Goal: Complete application form: Complete application form

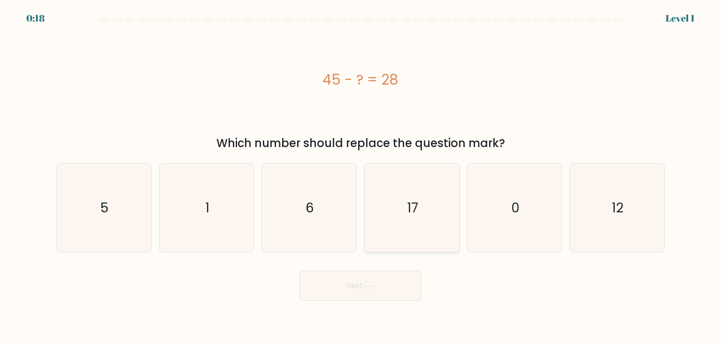
click at [417, 182] on icon "17" at bounding box center [411, 207] width 88 height 88
click at [361, 176] on input "d. 17" at bounding box center [360, 173] width 0 height 5
radio input "true"
click at [351, 278] on button "Next" at bounding box center [360, 285] width 122 height 30
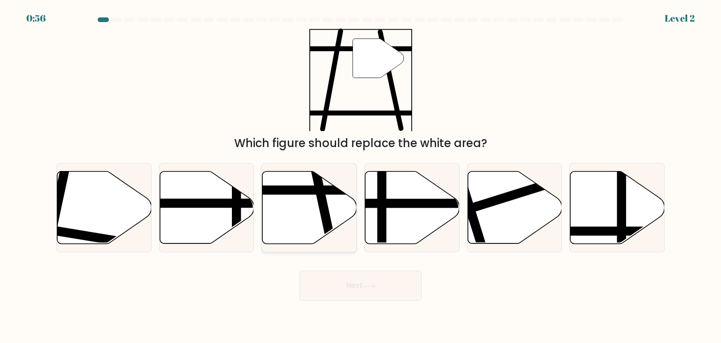
click at [302, 190] on line at bounding box center [279, 190] width 190 height 0
click at [360, 176] on input "c." at bounding box center [360, 173] width 0 height 5
radio input "true"
click at [349, 295] on button "Next" at bounding box center [360, 285] width 122 height 30
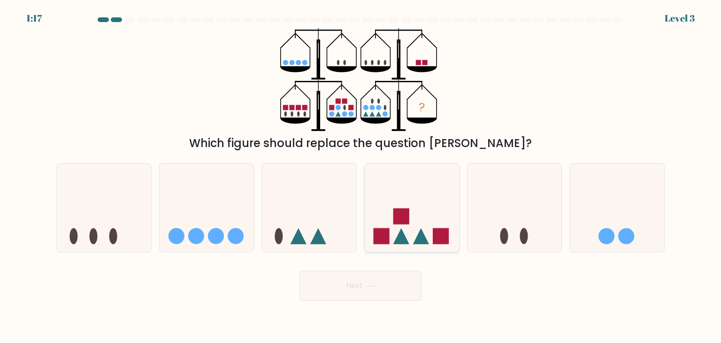
click at [393, 231] on icon at bounding box center [412, 207] width 94 height 78
click at [361, 176] on input "d." at bounding box center [360, 173] width 0 height 5
radio input "true"
click at [390, 297] on button "Next" at bounding box center [360, 285] width 122 height 30
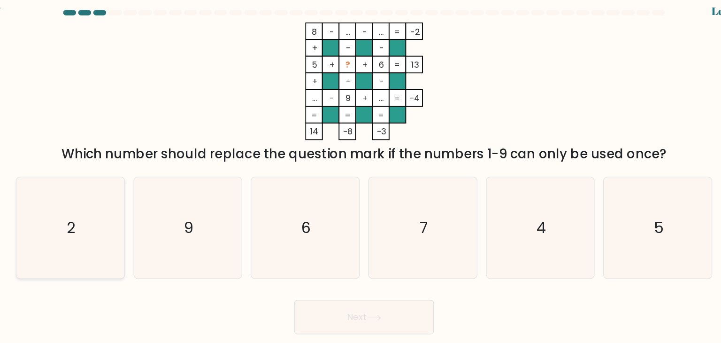
click at [132, 204] on icon "2" at bounding box center [104, 207] width 88 height 88
click at [360, 176] on input "a. 2" at bounding box center [360, 173] width 0 height 5
radio input "true"
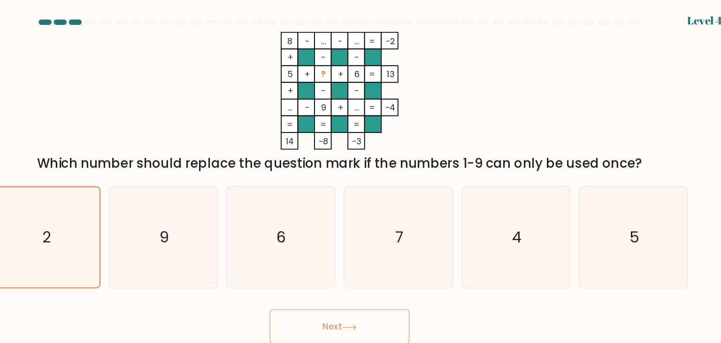
click at [356, 287] on button "Next" at bounding box center [360, 285] width 122 height 30
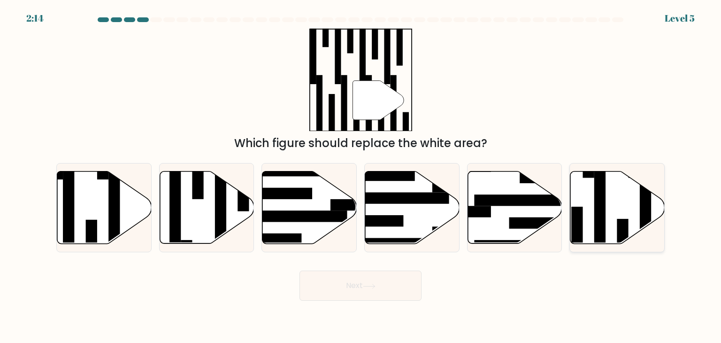
click at [610, 213] on icon at bounding box center [617, 207] width 94 height 72
click at [361, 176] on input "f." at bounding box center [360, 173] width 0 height 5
radio input "true"
click at [383, 290] on button "Next" at bounding box center [360, 285] width 122 height 30
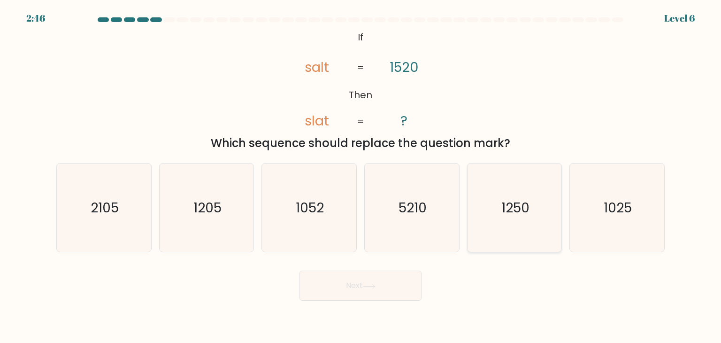
click at [509, 218] on icon "1250" at bounding box center [514, 207] width 88 height 88
click at [361, 176] on input "e. 1250" at bounding box center [360, 173] width 0 height 5
radio input "true"
click at [382, 285] on button "Next" at bounding box center [360, 285] width 122 height 30
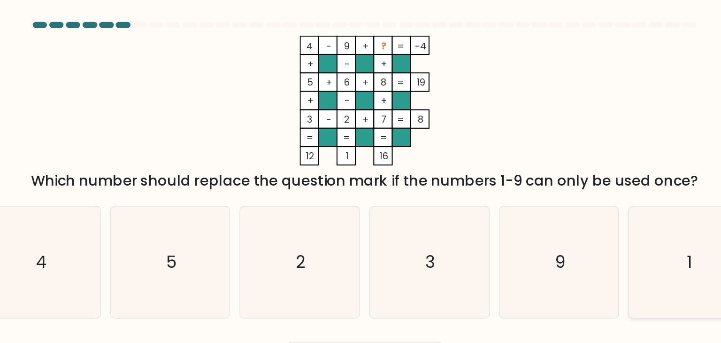
click at [597, 182] on icon "1" at bounding box center [617, 207] width 88 height 88
click at [361, 176] on input "f. 1" at bounding box center [360, 173] width 0 height 5
radio input "true"
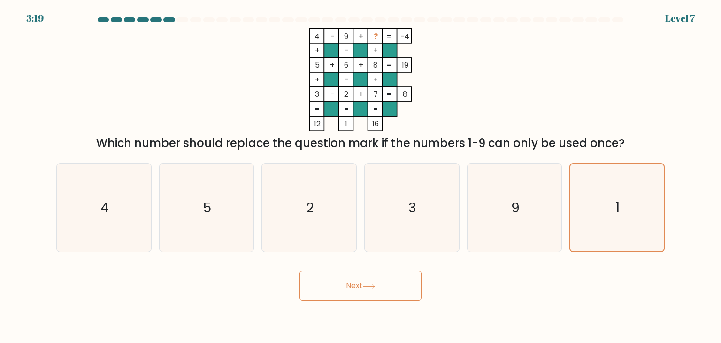
click at [392, 271] on button "Next" at bounding box center [360, 285] width 122 height 30
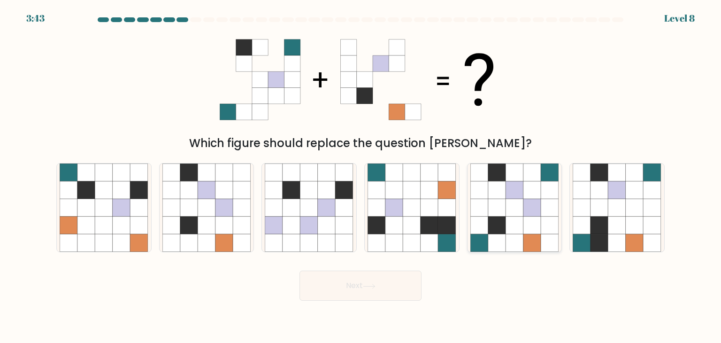
click at [514, 248] on icon at bounding box center [514, 243] width 18 height 18
click at [361, 176] on input "e." at bounding box center [360, 173] width 0 height 5
radio input "true"
click at [394, 291] on button "Next" at bounding box center [360, 285] width 122 height 30
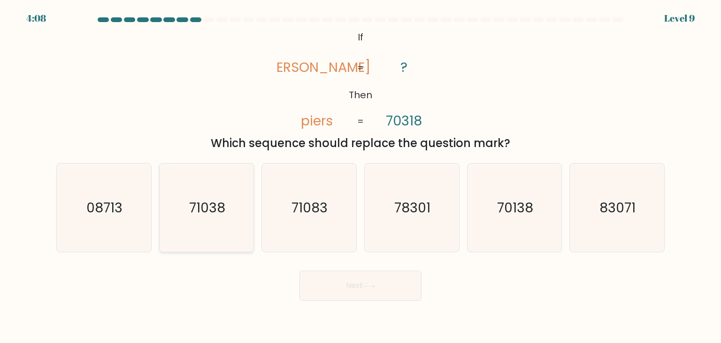
click at [211, 194] on icon "71038" at bounding box center [206, 207] width 88 height 88
click at [360, 176] on input "b. 71038" at bounding box center [360, 173] width 0 height 5
radio input "true"
click at [330, 290] on button "Next" at bounding box center [360, 285] width 122 height 30
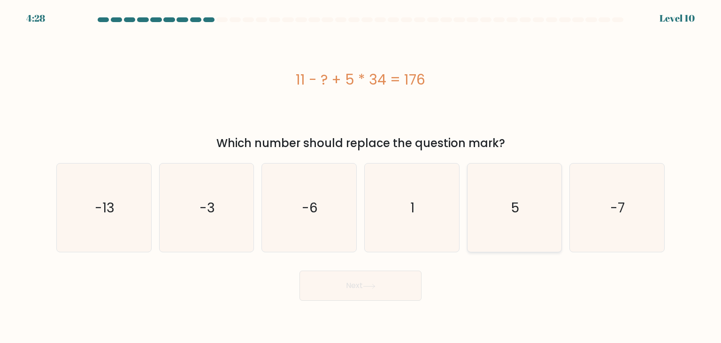
click at [514, 223] on icon "5" at bounding box center [514, 207] width 88 height 88
click at [361, 176] on input "e. 5" at bounding box center [360, 173] width 0 height 5
radio input "true"
click at [379, 294] on button "Next" at bounding box center [360, 285] width 122 height 30
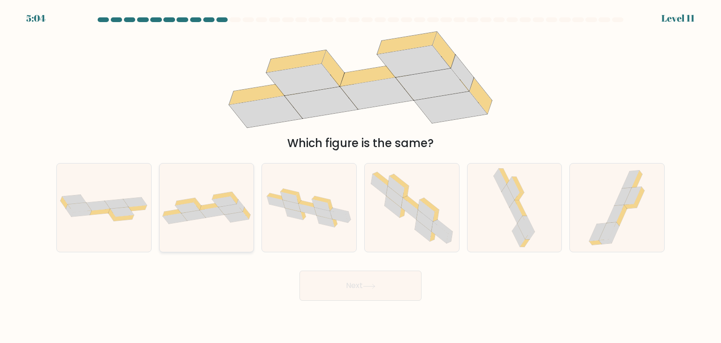
click at [184, 182] on div at bounding box center [206, 207] width 95 height 89
click at [360, 176] on input "b." at bounding box center [360, 173] width 0 height 5
radio input "true"
click at [359, 280] on button "Next" at bounding box center [360, 285] width 122 height 30
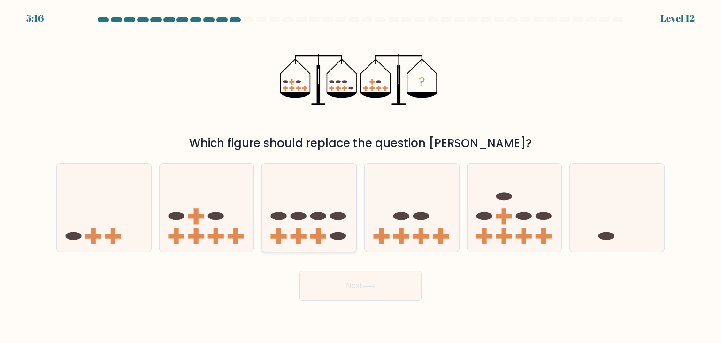
click at [296, 210] on icon at bounding box center [309, 207] width 94 height 78
click at [360, 176] on input "c." at bounding box center [360, 173] width 0 height 5
radio input "true"
click at [212, 203] on icon at bounding box center [207, 207] width 94 height 78
click at [360, 176] on input "b." at bounding box center [360, 173] width 0 height 5
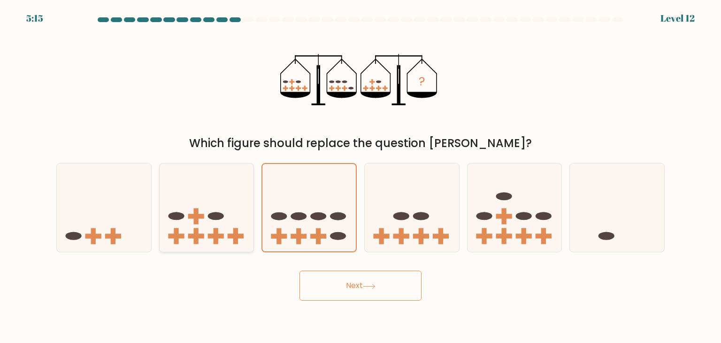
radio input "true"
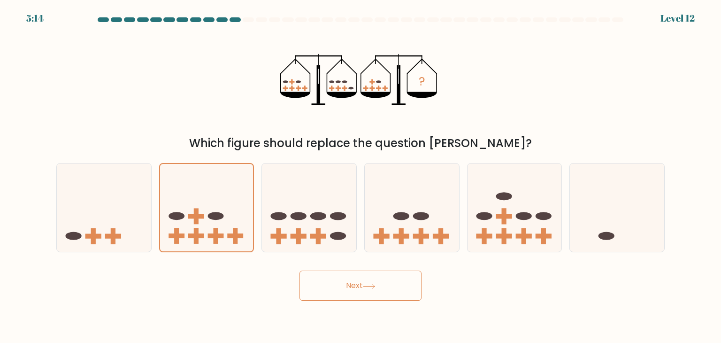
click at [321, 282] on button "Next" at bounding box center [360, 285] width 122 height 30
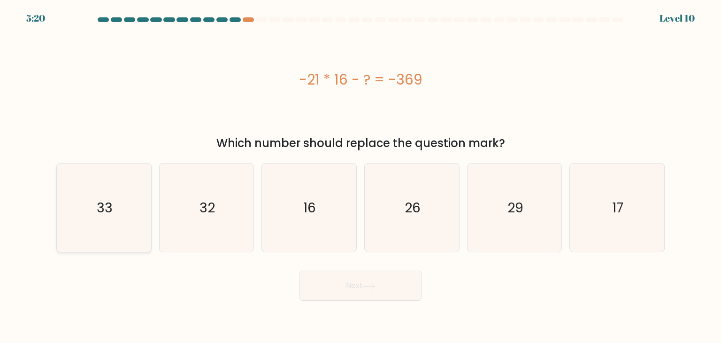
click at [118, 194] on icon "33" at bounding box center [104, 207] width 88 height 88
click at [360, 176] on input "a. 33" at bounding box center [360, 173] width 0 height 5
radio input "true"
click at [334, 289] on button "Next" at bounding box center [360, 285] width 122 height 30
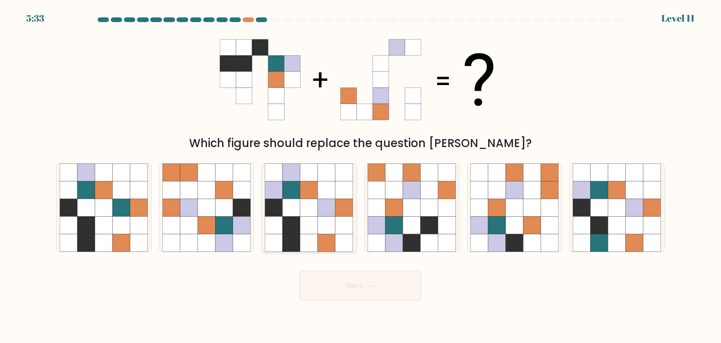
click at [329, 239] on icon at bounding box center [327, 243] width 18 height 18
click at [360, 176] on input "c." at bounding box center [360, 173] width 0 height 5
radio input "true"
click at [334, 276] on button "Next" at bounding box center [360, 285] width 122 height 30
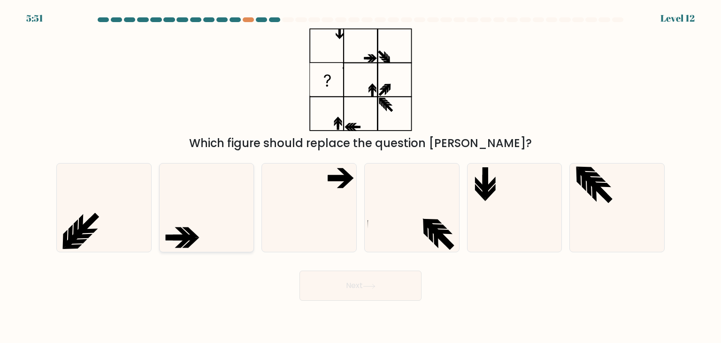
click at [222, 230] on icon at bounding box center [206, 207] width 88 height 88
click at [360, 176] on input "b." at bounding box center [360, 173] width 0 height 5
radio input "true"
click at [109, 193] on icon at bounding box center [104, 207] width 88 height 88
click at [360, 176] on input "a." at bounding box center [360, 173] width 0 height 5
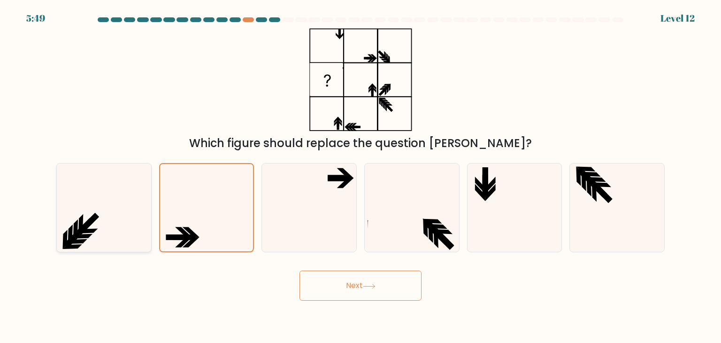
radio input "true"
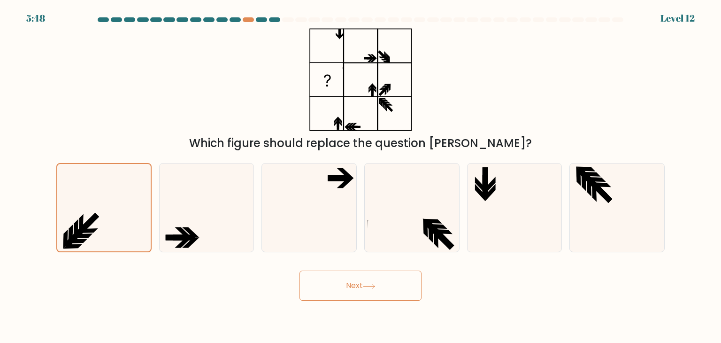
click at [347, 293] on button "Next" at bounding box center [360, 285] width 122 height 30
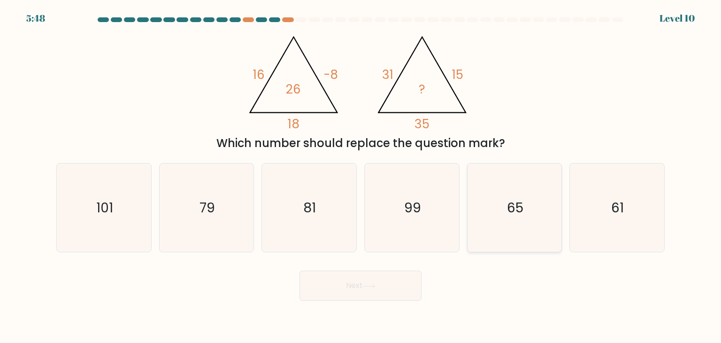
click at [538, 215] on icon "65" at bounding box center [514, 207] width 88 height 88
click at [361, 176] on input "e. 65" at bounding box center [360, 173] width 0 height 5
radio input "true"
click at [375, 284] on icon at bounding box center [369, 285] width 13 height 5
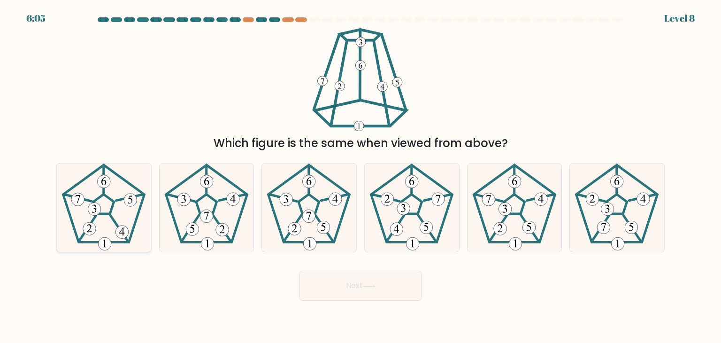
click at [122, 173] on icon at bounding box center [104, 207] width 88 height 88
click at [360, 173] on input "a." at bounding box center [360, 173] width 0 height 5
radio input "true"
click at [367, 288] on icon at bounding box center [369, 285] width 13 height 5
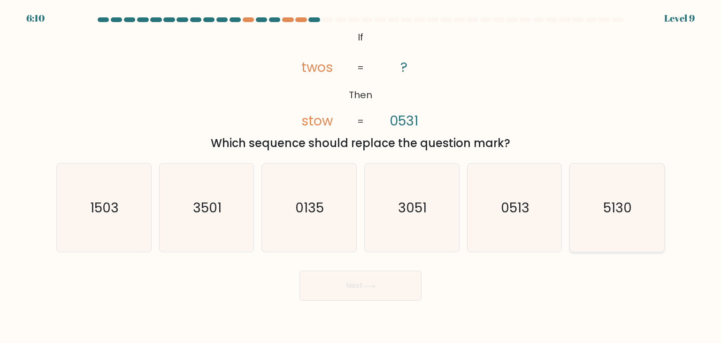
click at [603, 229] on icon "5130" at bounding box center [617, 207] width 88 height 88
click at [361, 176] on input "f. 5130" at bounding box center [360, 173] width 0 height 5
radio input "true"
click at [420, 283] on button "Next" at bounding box center [360, 285] width 122 height 30
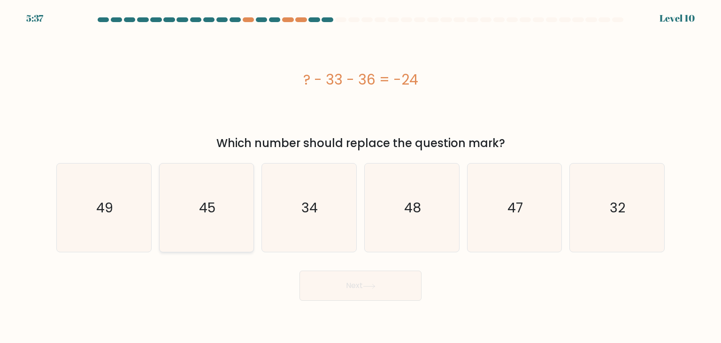
click at [182, 199] on icon "45" at bounding box center [206, 207] width 88 height 88
click at [360, 176] on input "b. 45" at bounding box center [360, 173] width 0 height 5
radio input "true"
click at [377, 298] on button "Next" at bounding box center [360, 285] width 122 height 30
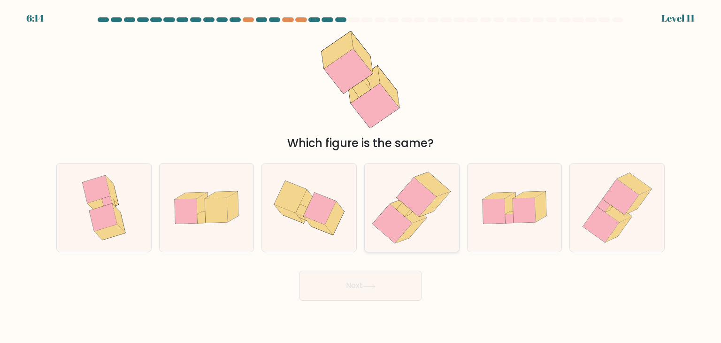
click at [405, 209] on icon at bounding box center [404, 209] width 14 height 14
click at [361, 176] on input "d." at bounding box center [360, 173] width 0 height 5
radio input "true"
click at [351, 297] on button "Next" at bounding box center [360, 285] width 122 height 30
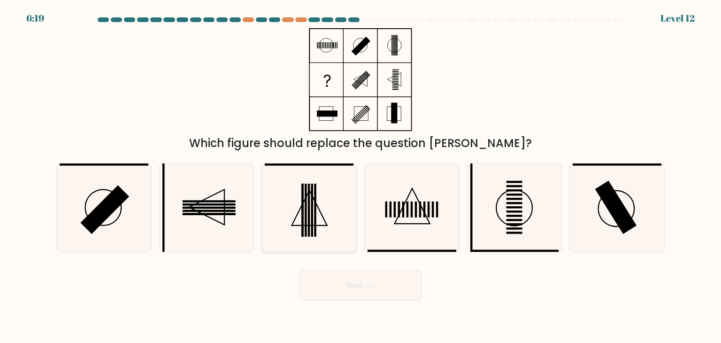
click at [315, 193] on rect at bounding box center [315, 209] width 2 height 53
click at [360, 176] on input "c." at bounding box center [360, 173] width 0 height 5
radio input "true"
click at [368, 295] on button "Next" at bounding box center [360, 285] width 122 height 30
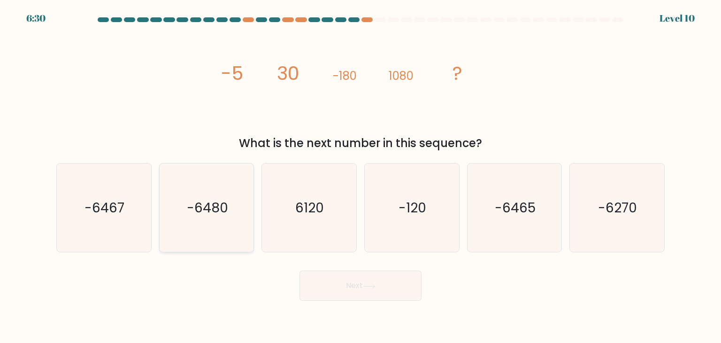
click at [169, 237] on icon "-6480" at bounding box center [206, 207] width 88 height 88
click at [360, 176] on input "b. -6480" at bounding box center [360, 173] width 0 height 5
radio input "true"
click at [330, 294] on button "Next" at bounding box center [360, 285] width 122 height 30
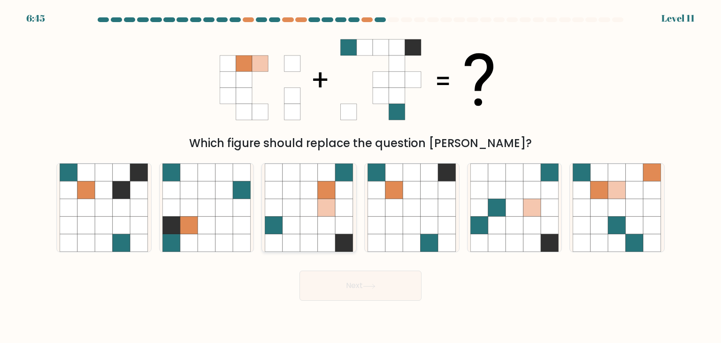
click at [307, 181] on icon at bounding box center [309, 190] width 18 height 18
click at [360, 176] on input "c." at bounding box center [360, 173] width 0 height 5
radio input "true"
click at [348, 294] on button "Next" at bounding box center [360, 285] width 122 height 30
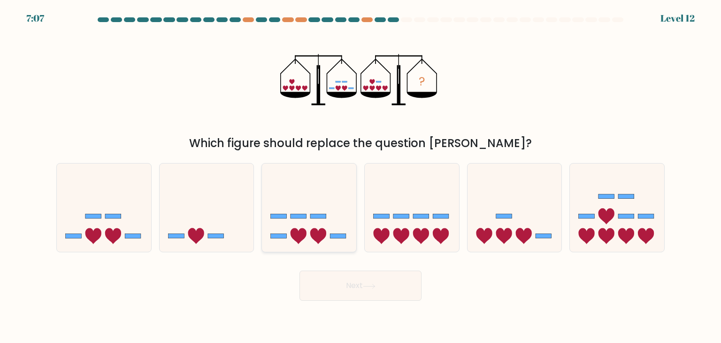
click at [295, 231] on icon at bounding box center [298, 236] width 16 height 16
click at [360, 176] on input "c." at bounding box center [360, 173] width 0 height 5
radio input "true"
click at [339, 291] on button "Next" at bounding box center [360, 285] width 122 height 30
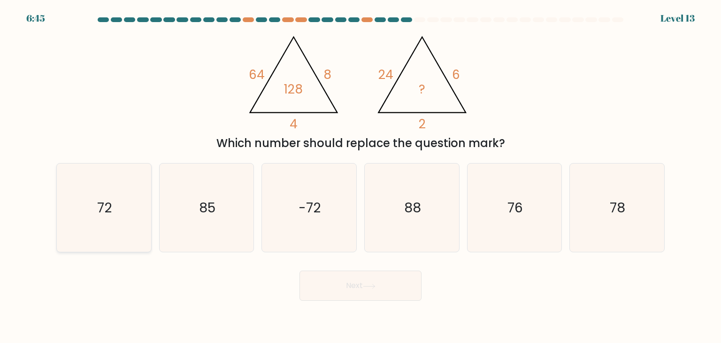
click at [133, 222] on icon "72" at bounding box center [104, 207] width 88 height 88
click at [360, 176] on input "a. 72" at bounding box center [360, 173] width 0 height 5
radio input "true"
click at [339, 275] on button "Next" at bounding box center [360, 285] width 122 height 30
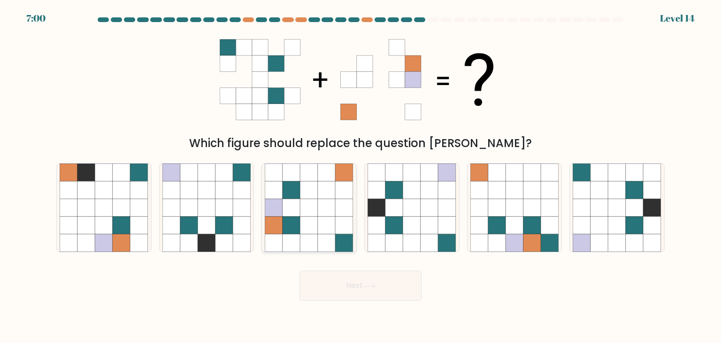
click at [313, 198] on icon at bounding box center [309, 190] width 18 height 18
click at [360, 176] on input "c." at bounding box center [360, 173] width 0 height 5
radio input "true"
click at [353, 292] on button "Next" at bounding box center [360, 285] width 122 height 30
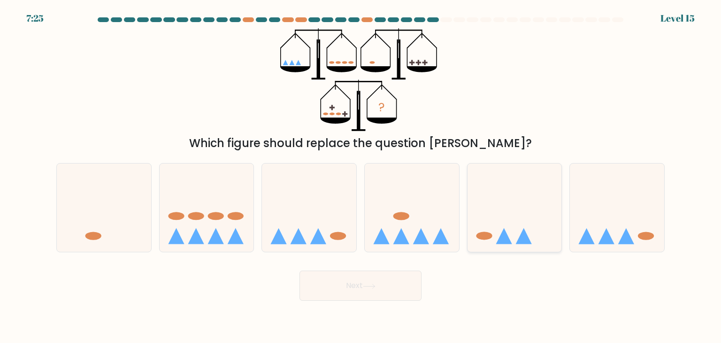
click at [524, 244] on icon at bounding box center [514, 207] width 94 height 78
click at [361, 176] on input "e." at bounding box center [360, 173] width 0 height 5
radio input "true"
click at [363, 285] on button "Next" at bounding box center [360, 285] width 122 height 30
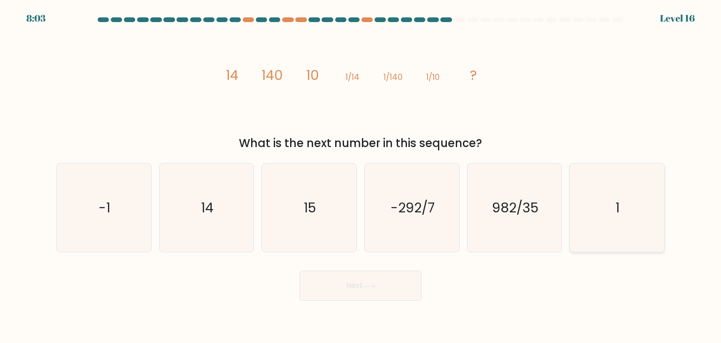
click at [630, 215] on icon "1" at bounding box center [617, 207] width 88 height 88
click at [361, 176] on input "f. 1" at bounding box center [360, 173] width 0 height 5
radio input "true"
click at [402, 291] on button "Next" at bounding box center [360, 285] width 122 height 30
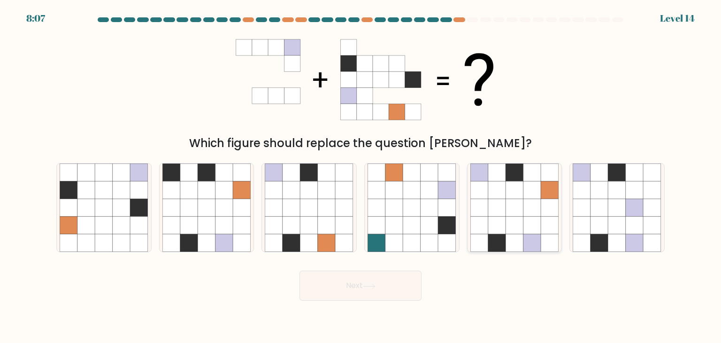
click at [528, 206] on icon at bounding box center [532, 208] width 18 height 18
click at [361, 176] on input "e." at bounding box center [360, 173] width 0 height 5
radio input "true"
click at [381, 292] on button "Next" at bounding box center [360, 285] width 122 height 30
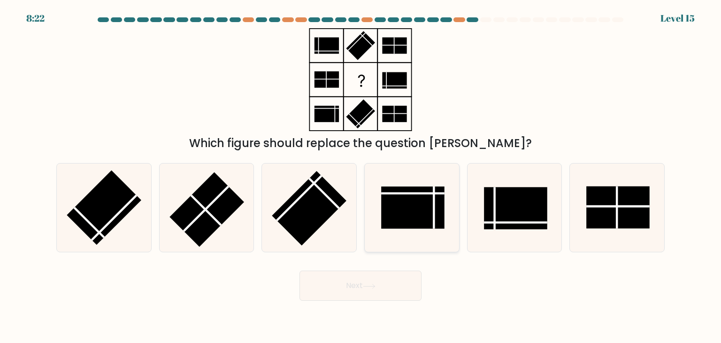
click at [391, 214] on rect at bounding box center [412, 207] width 63 height 42
click at [361, 176] on input "d." at bounding box center [360, 173] width 0 height 5
radio input "true"
click at [623, 218] on rect at bounding box center [618, 207] width 63 height 42
click at [361, 176] on input "f." at bounding box center [360, 173] width 0 height 5
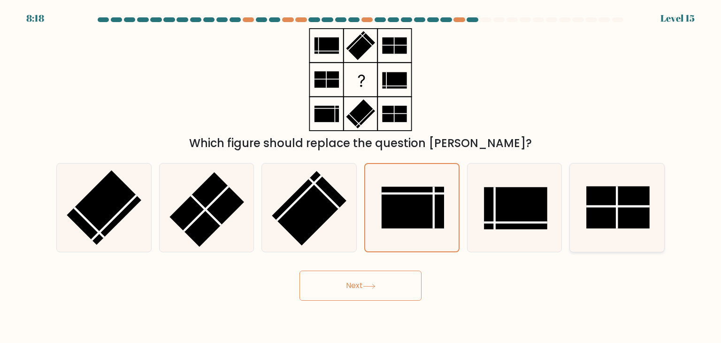
radio input "true"
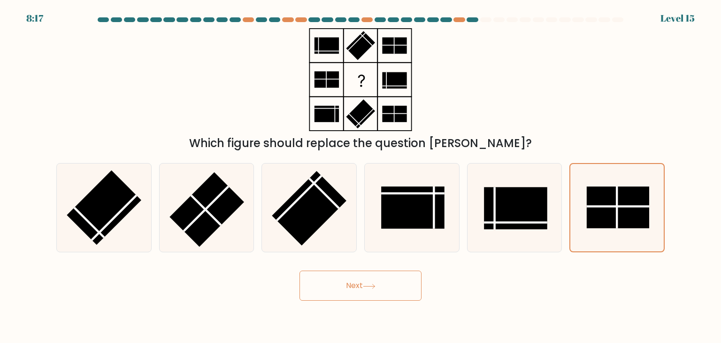
click at [390, 290] on button "Next" at bounding box center [360, 285] width 122 height 30
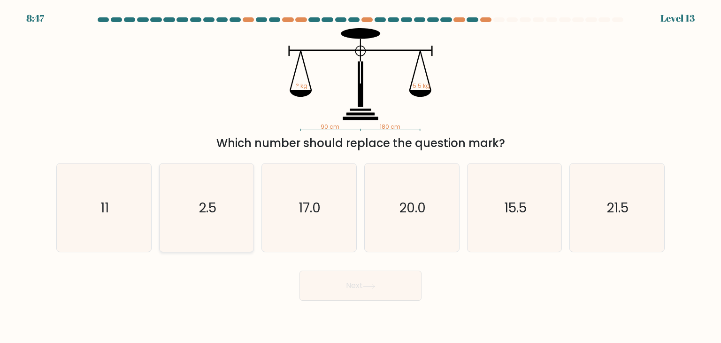
click at [220, 199] on icon "2.5" at bounding box center [206, 207] width 88 height 88
click at [360, 176] on input "b. 2.5" at bounding box center [360, 173] width 0 height 5
radio input "true"
click at [352, 291] on button "Next" at bounding box center [360, 285] width 122 height 30
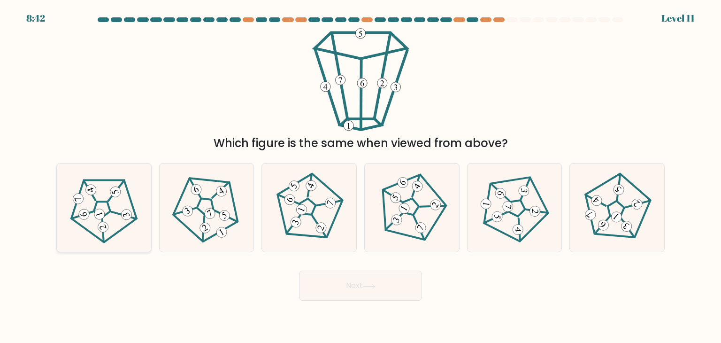
click at [120, 214] on 469 at bounding box center [124, 215] width 24 height 20
click at [360, 176] on input "a." at bounding box center [360, 173] width 0 height 5
radio input "true"
click at [394, 286] on button "Next" at bounding box center [360, 285] width 122 height 30
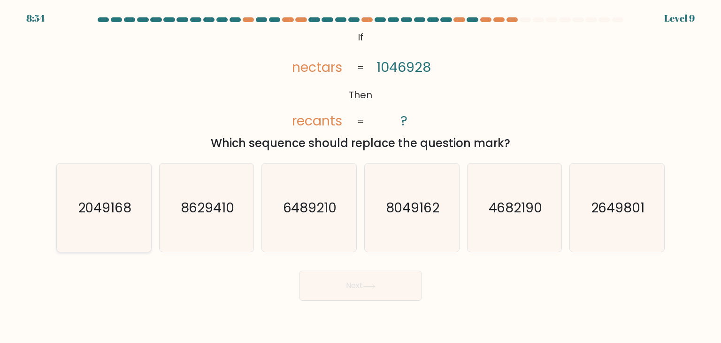
click at [84, 209] on text "2049168" at bounding box center [105, 207] width 54 height 19
click at [360, 176] on input "a. 2049168" at bounding box center [360, 173] width 0 height 5
radio input "true"
click at [390, 288] on button "Next" at bounding box center [360, 285] width 122 height 30
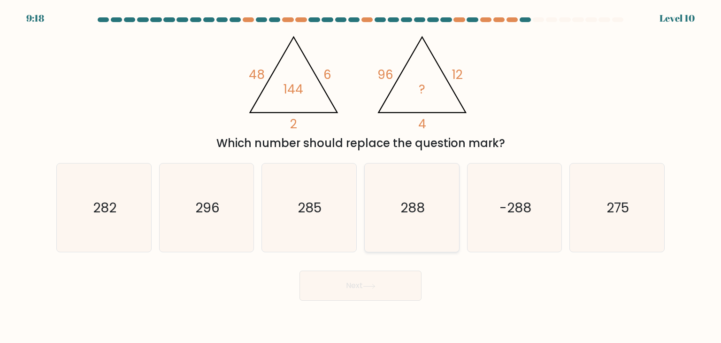
click at [428, 237] on icon "288" at bounding box center [411, 207] width 88 height 88
click at [361, 176] on input "d. 288" at bounding box center [360, 173] width 0 height 5
radio input "true"
click at [370, 288] on icon at bounding box center [369, 285] width 13 height 5
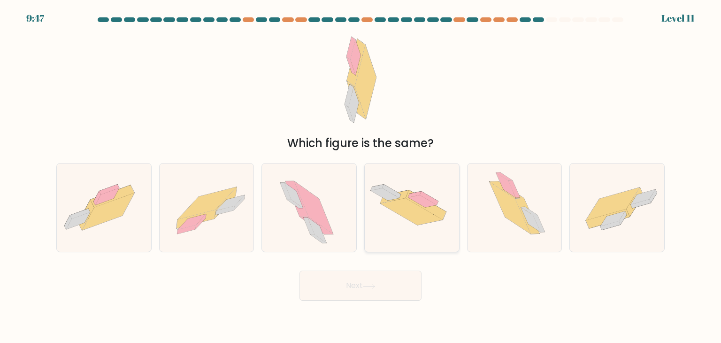
click at [394, 220] on icon at bounding box center [412, 207] width 94 height 57
click at [361, 176] on input "d." at bounding box center [360, 173] width 0 height 5
radio input "true"
click at [484, 199] on icon at bounding box center [514, 207] width 77 height 88
click at [361, 176] on input "e." at bounding box center [360, 173] width 0 height 5
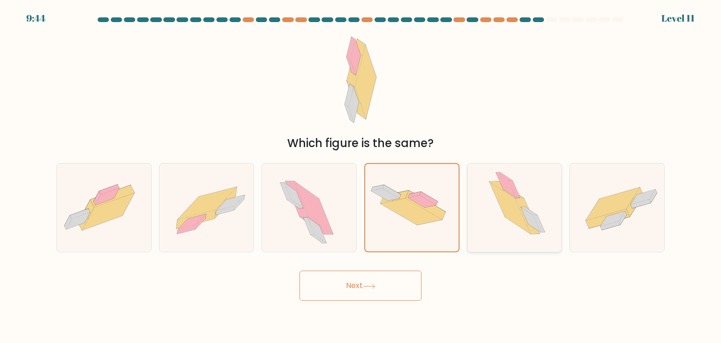
radio input "true"
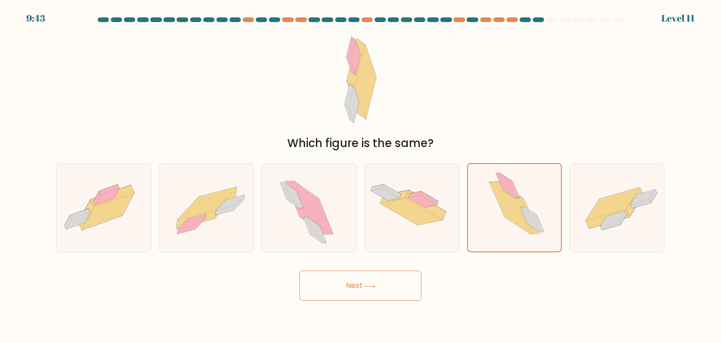
click at [348, 293] on button "Next" at bounding box center [360, 285] width 122 height 30
click at [349, 293] on button "Next" at bounding box center [360, 285] width 122 height 30
click at [349, 292] on button "Next" at bounding box center [360, 285] width 122 height 30
click at [365, 288] on icon at bounding box center [369, 285] width 13 height 5
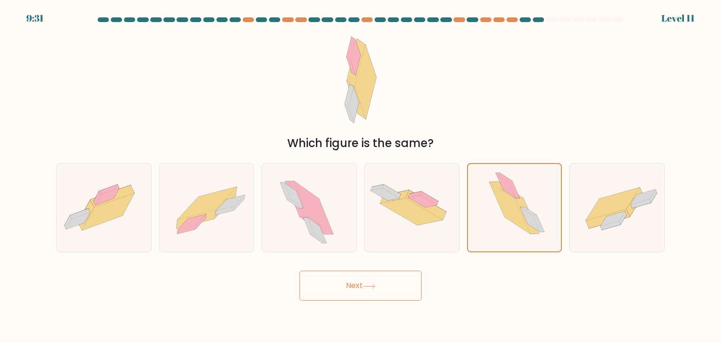
click at [365, 288] on icon at bounding box center [369, 285] width 13 height 5
click at [479, 209] on icon at bounding box center [514, 207] width 76 height 87
click at [361, 176] on input "e." at bounding box center [360, 173] width 0 height 5
click at [346, 298] on button "Next" at bounding box center [360, 285] width 122 height 30
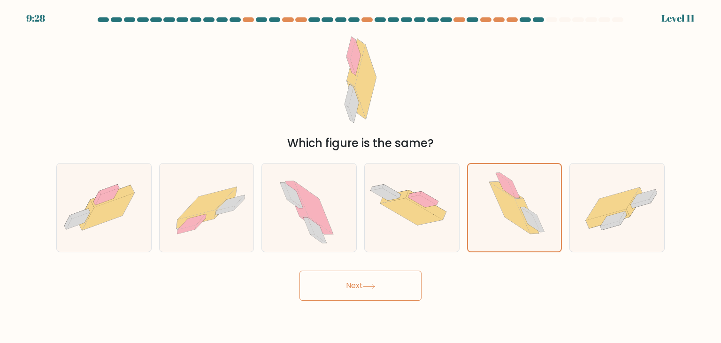
click at [360, 282] on button "Next" at bounding box center [360, 285] width 122 height 30
click at [457, 201] on icon at bounding box center [412, 207] width 94 height 57
click at [361, 176] on input "d." at bounding box center [360, 173] width 0 height 5
radio input "true"
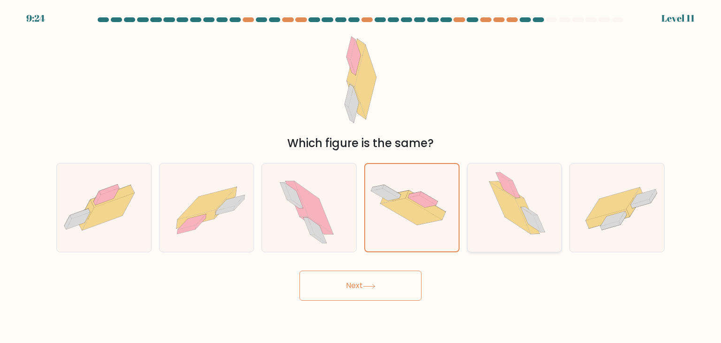
click at [532, 204] on icon at bounding box center [514, 207] width 77 height 88
click at [361, 176] on input "e." at bounding box center [360, 173] width 0 height 5
radio input "true"
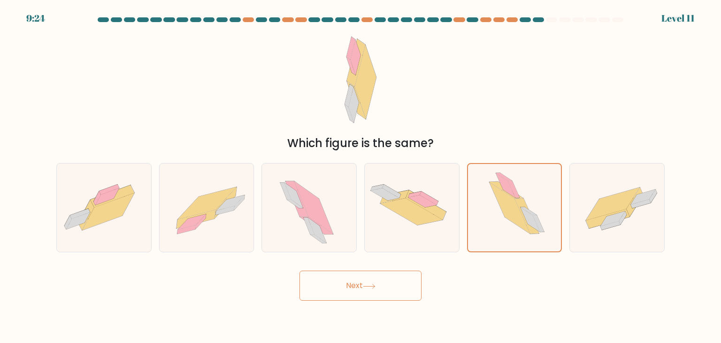
click at [395, 288] on button "Next" at bounding box center [360, 285] width 122 height 30
click at [365, 289] on button "Next" at bounding box center [360, 285] width 122 height 30
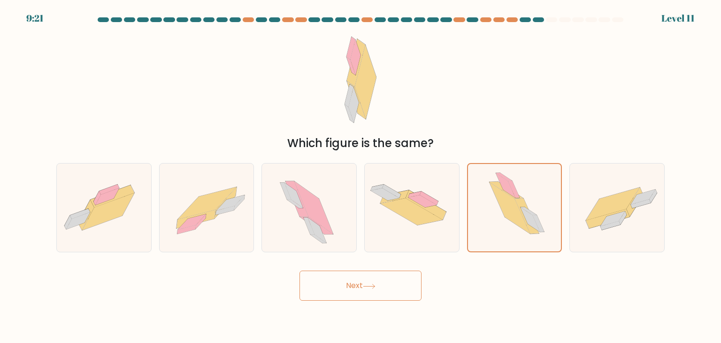
click at [365, 282] on button "Next" at bounding box center [360, 285] width 122 height 30
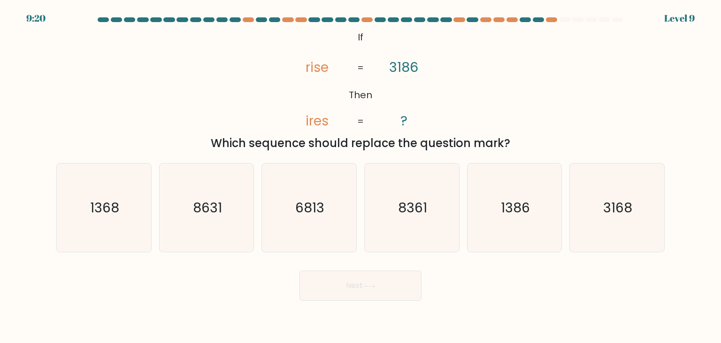
click at [365, 282] on button "Next" at bounding box center [360, 285] width 122 height 30
click at [546, 329] on body "10:03 Level 9 ?" at bounding box center [360, 171] width 721 height 343
click at [104, 191] on icon "1368" at bounding box center [104, 207] width 88 height 88
click at [360, 176] on input "a. 1368" at bounding box center [360, 173] width 0 height 5
radio input "true"
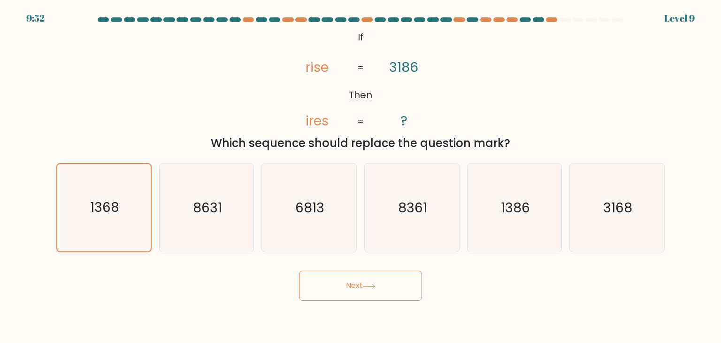
click at [360, 291] on button "Next" at bounding box center [360, 285] width 122 height 30
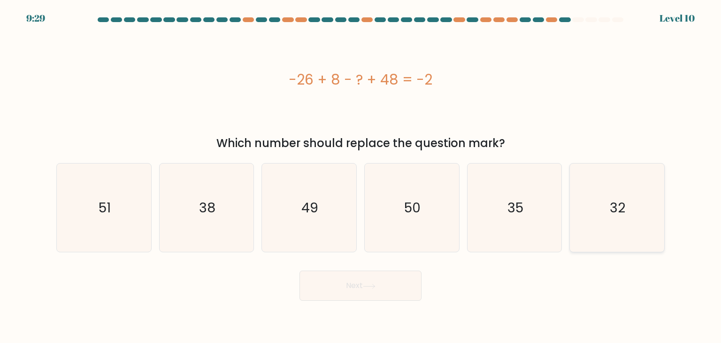
click at [628, 228] on icon "32" at bounding box center [617, 207] width 88 height 88
click at [361, 176] on input "f. 32" at bounding box center [360, 173] width 0 height 5
radio input "true"
click at [384, 281] on button "Next" at bounding box center [360, 285] width 122 height 30
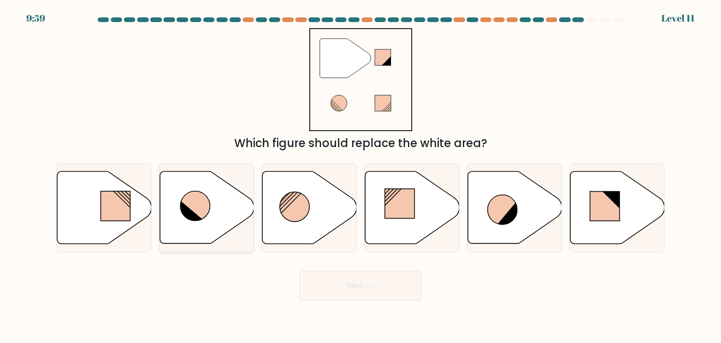
click at [173, 214] on icon at bounding box center [207, 207] width 94 height 72
click at [360, 176] on input "b." at bounding box center [360, 173] width 0 height 5
radio input "true"
click at [205, 220] on icon at bounding box center [206, 206] width 93 height 71
click at [360, 176] on input "b." at bounding box center [360, 173] width 0 height 5
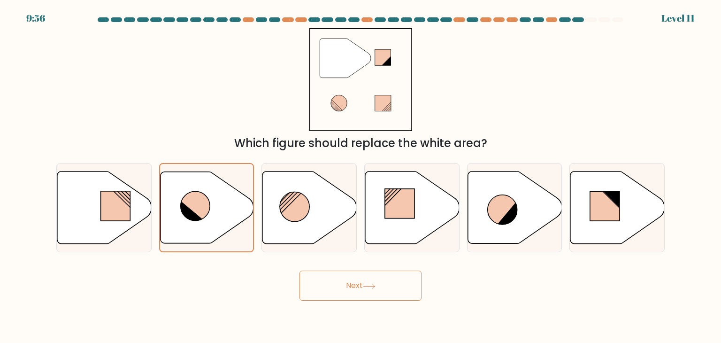
click at [329, 275] on button "Next" at bounding box center [360, 285] width 122 height 30
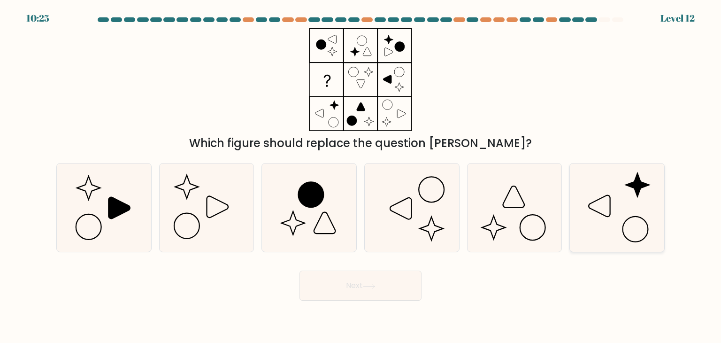
click at [623, 216] on icon at bounding box center [617, 207] width 88 height 88
click at [361, 176] on input "f." at bounding box center [360, 173] width 0 height 5
radio input "true"
click at [385, 286] on button "Next" at bounding box center [360, 285] width 122 height 30
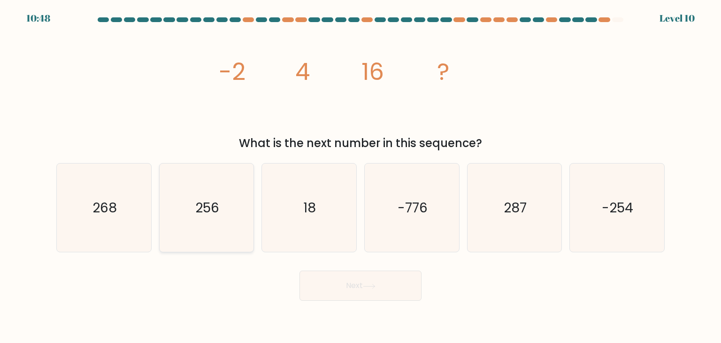
click at [237, 188] on icon "256" at bounding box center [206, 207] width 88 height 88
click at [360, 176] on input "b. 256" at bounding box center [360, 173] width 0 height 5
radio input "true"
click at [353, 292] on button "Next" at bounding box center [360, 285] width 122 height 30
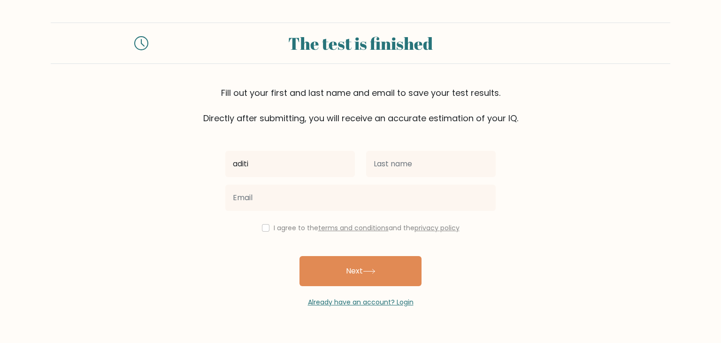
type input "aditi"
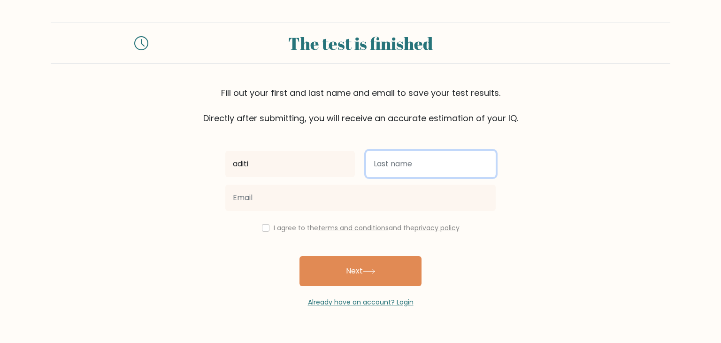
click at [388, 158] on input "text" at bounding box center [431, 164] width 130 height 26
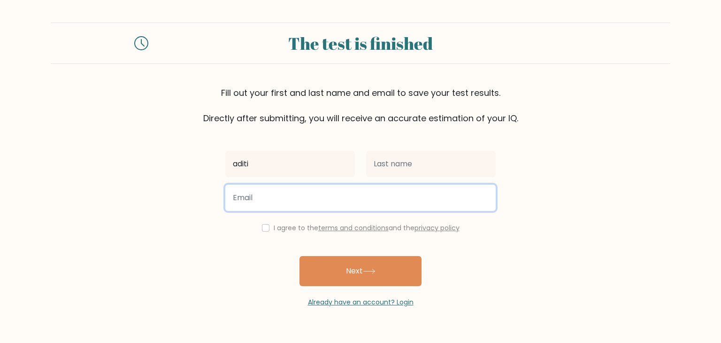
click at [348, 191] on input "email" at bounding box center [360, 197] width 270 height 26
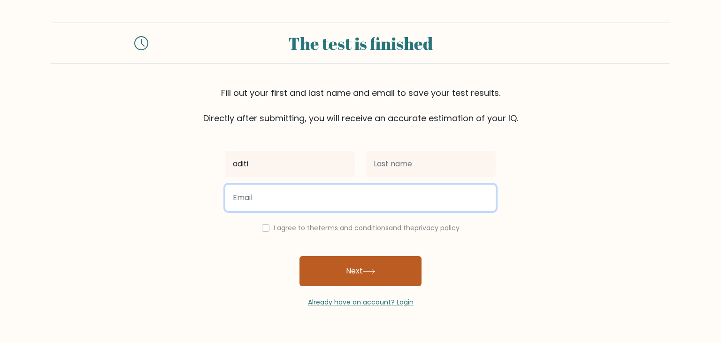
type input "aditi23mundada@gmail.com"
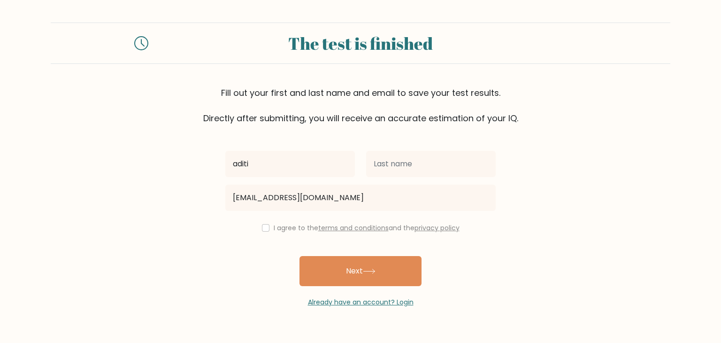
click at [267, 216] on div "aditi aditi23mundada@gmail.com I agree to the terms and conditions and the priv…" at bounding box center [361, 215] width 282 height 183
click at [267, 224] on div "I agree to the terms and conditions and the privacy policy" at bounding box center [361, 227] width 282 height 11
click at [266, 233] on div "aditi aditi23mundada@gmail.com I agree to the terms and conditions and the priv…" at bounding box center [361, 215] width 282 height 183
click at [263, 227] on input "checkbox" at bounding box center [266, 228] width 8 height 8
checkbox input "true"
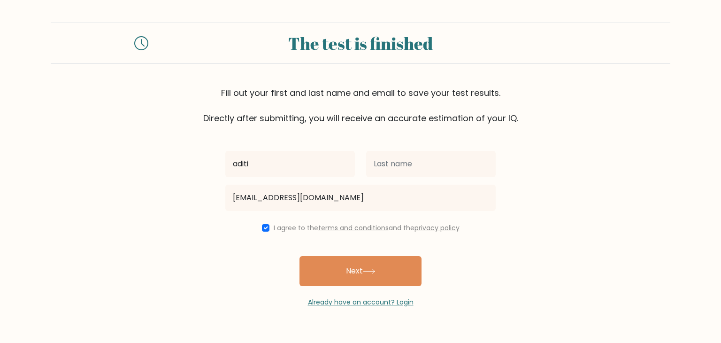
click at [348, 286] on div "Already have an account? Login" at bounding box center [360, 296] width 270 height 21
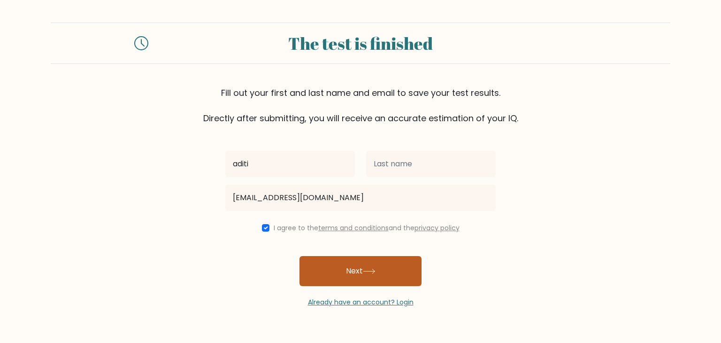
click at [349, 282] on button "Next" at bounding box center [360, 271] width 122 height 30
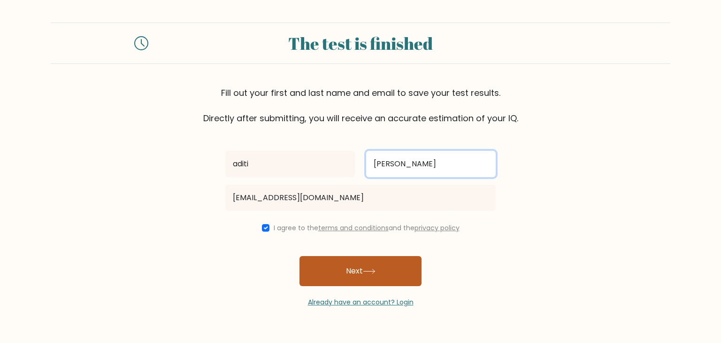
type input "[PERSON_NAME]"
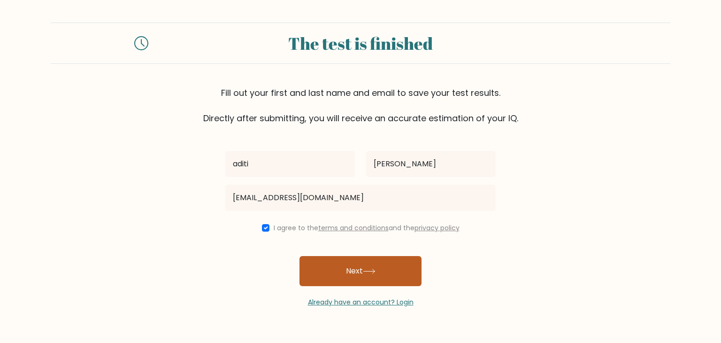
click at [382, 262] on button "Next" at bounding box center [360, 271] width 122 height 30
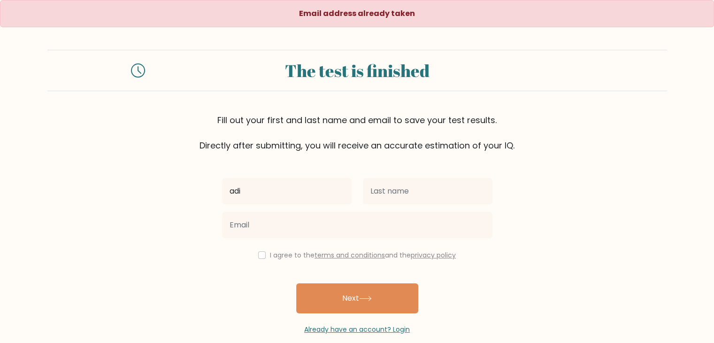
type input "adi"
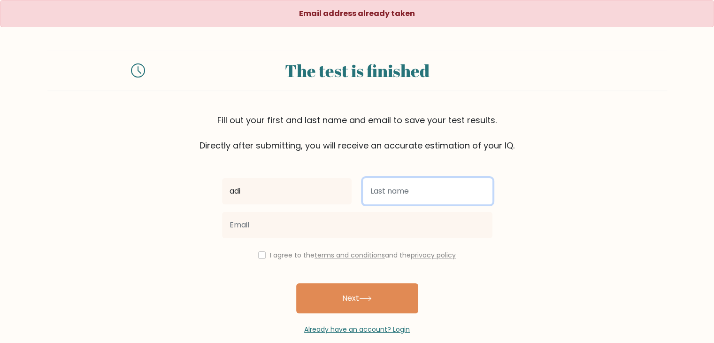
click at [382, 191] on input "text" at bounding box center [428, 191] width 130 height 26
type input "[PERSON_NAME]"
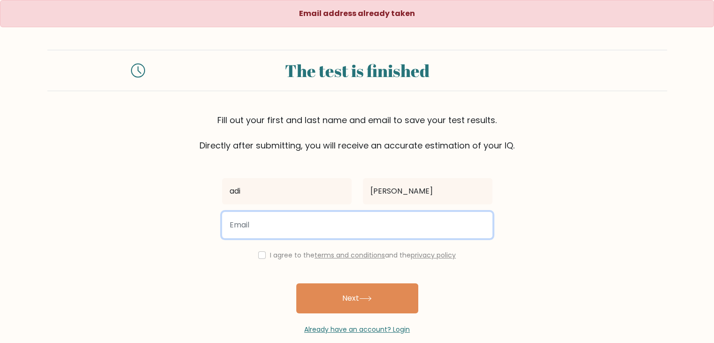
click at [348, 225] on input "email" at bounding box center [357, 225] width 270 height 26
type input "[EMAIL_ADDRESS][DOMAIN_NAME]"
click at [296, 283] on button "Next" at bounding box center [357, 298] width 122 height 30
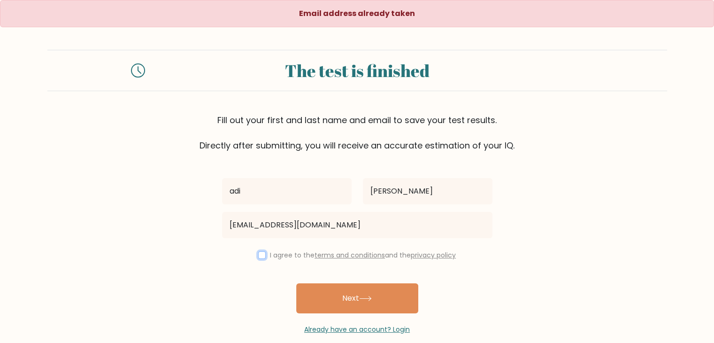
click at [258, 256] on input "checkbox" at bounding box center [262, 255] width 8 height 8
checkbox input "true"
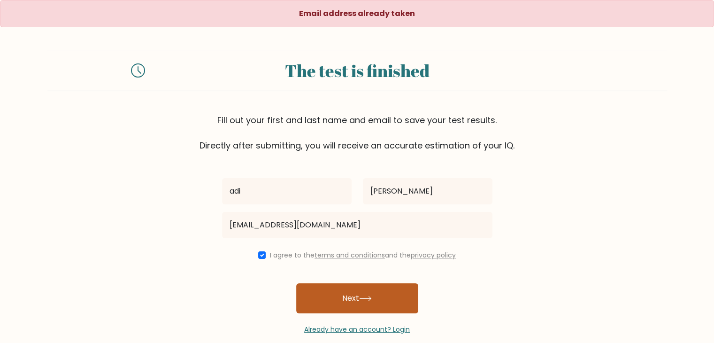
click at [317, 293] on button "Next" at bounding box center [357, 298] width 122 height 30
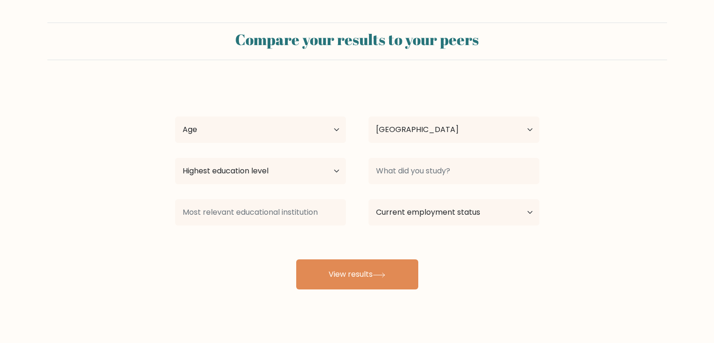
select select "IN"
click at [304, 132] on select "Age Under 18 years old 18-24 years old 25-34 years old 35-44 years old 45-54 ye…" at bounding box center [260, 129] width 171 height 26
select select "min_18"
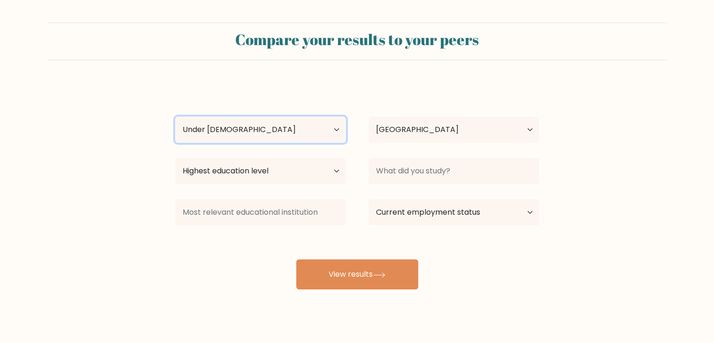
click at [175, 116] on select "Age Under 18 years old 18-24 years old 25-34 years old 35-44 years old 45-54 ye…" at bounding box center [260, 129] width 171 height 26
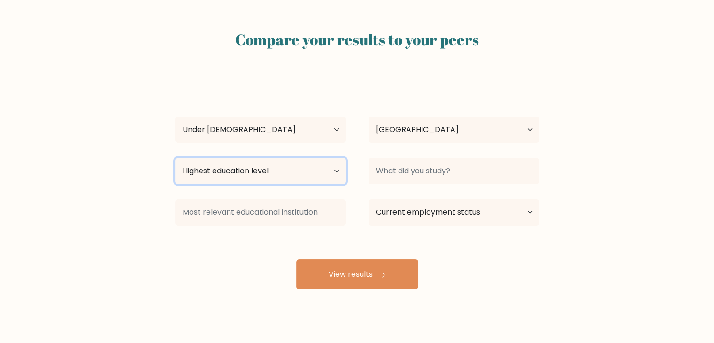
click at [316, 170] on select "Highest education level No schooling Primary Lower Secondary Upper Secondary Oc…" at bounding box center [260, 171] width 171 height 26
select select "upper_secondary"
click at [175, 158] on select "Highest education level No schooling Primary Lower Secondary Upper Secondary Oc…" at bounding box center [260, 171] width 171 height 26
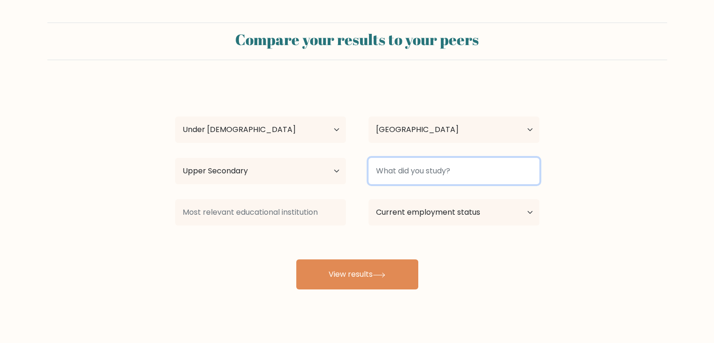
click at [413, 168] on input at bounding box center [453, 171] width 171 height 26
type input "commerce"
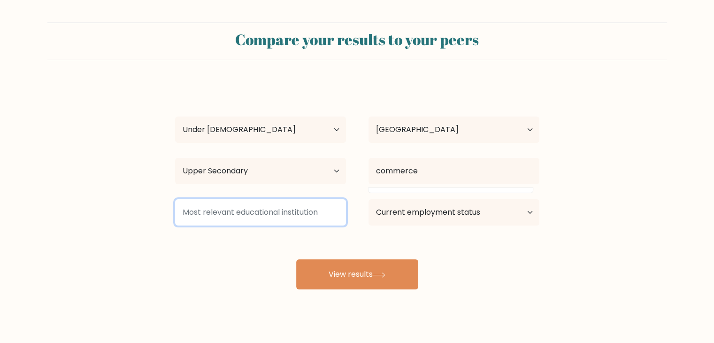
click at [266, 207] on input at bounding box center [260, 212] width 171 height 26
type input "cbse"
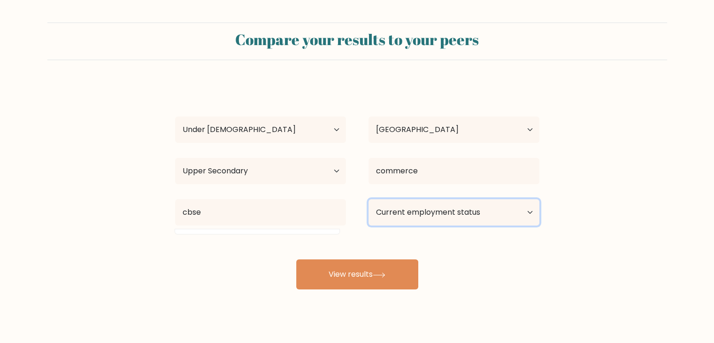
click at [391, 210] on select "Current employment status Employed Student Retired Other / prefer not to answer" at bounding box center [453, 212] width 171 height 26
select select "student"
click at [368, 199] on select "Current employment status Employed Student Retired Other / prefer not to answer" at bounding box center [453, 212] width 171 height 26
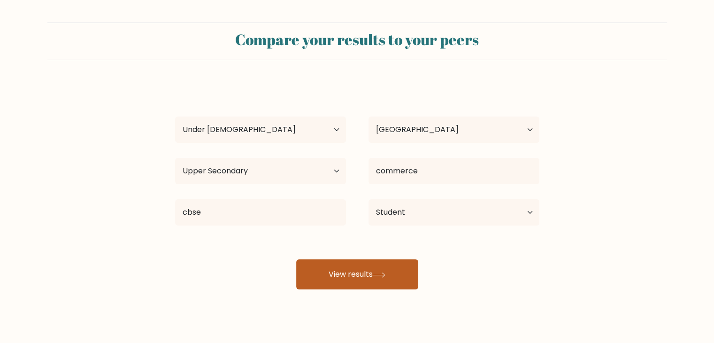
click at [383, 271] on button "View results" at bounding box center [357, 274] width 122 height 30
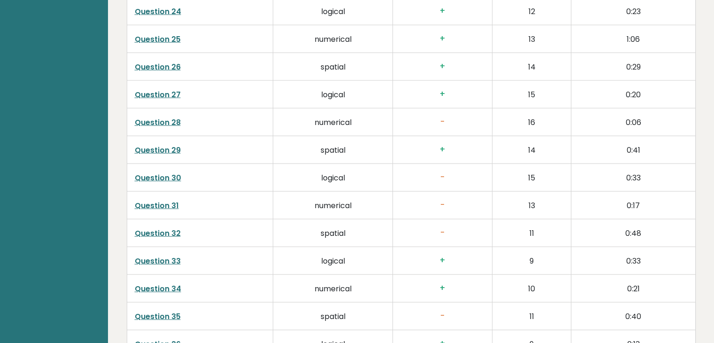
scroll to position [2144, 0]
click at [165, 173] on link "Question 30" at bounding box center [158, 177] width 46 height 11
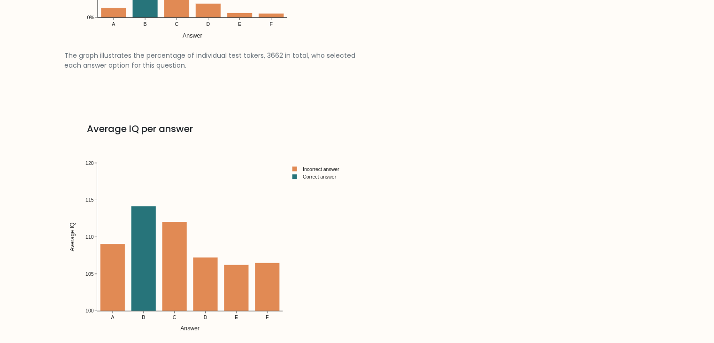
scroll to position [1507, 0]
